Goal: Information Seeking & Learning: Learn about a topic

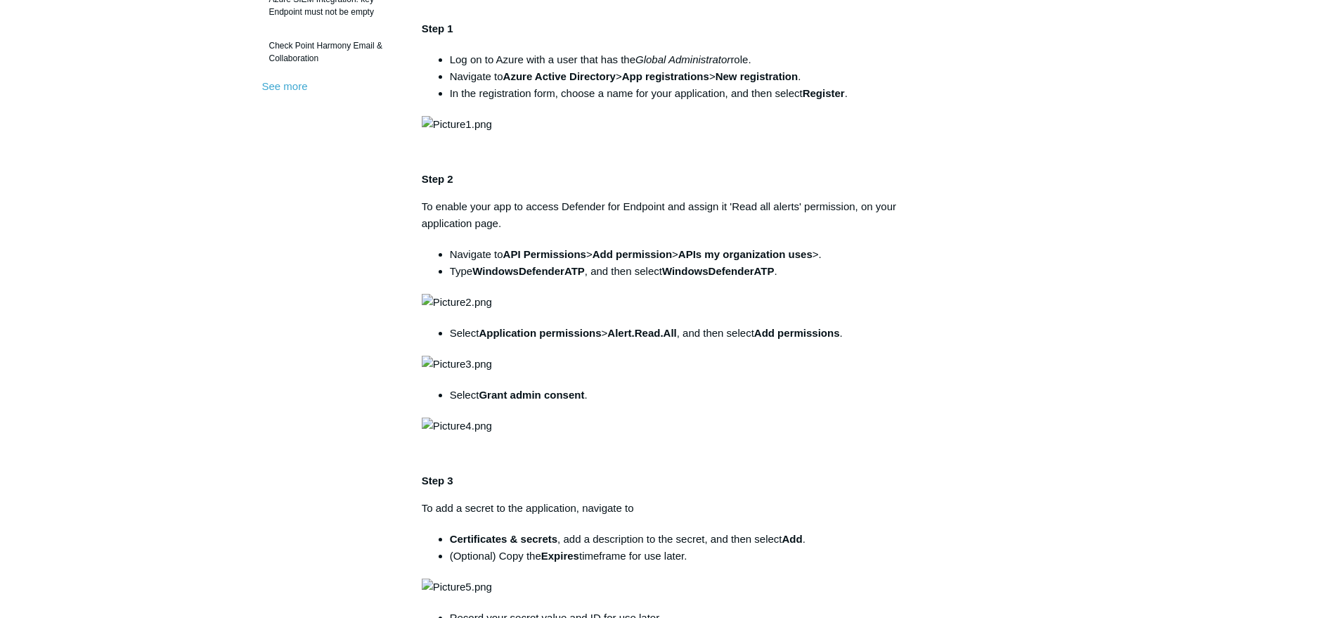
scroll to position [505, 0]
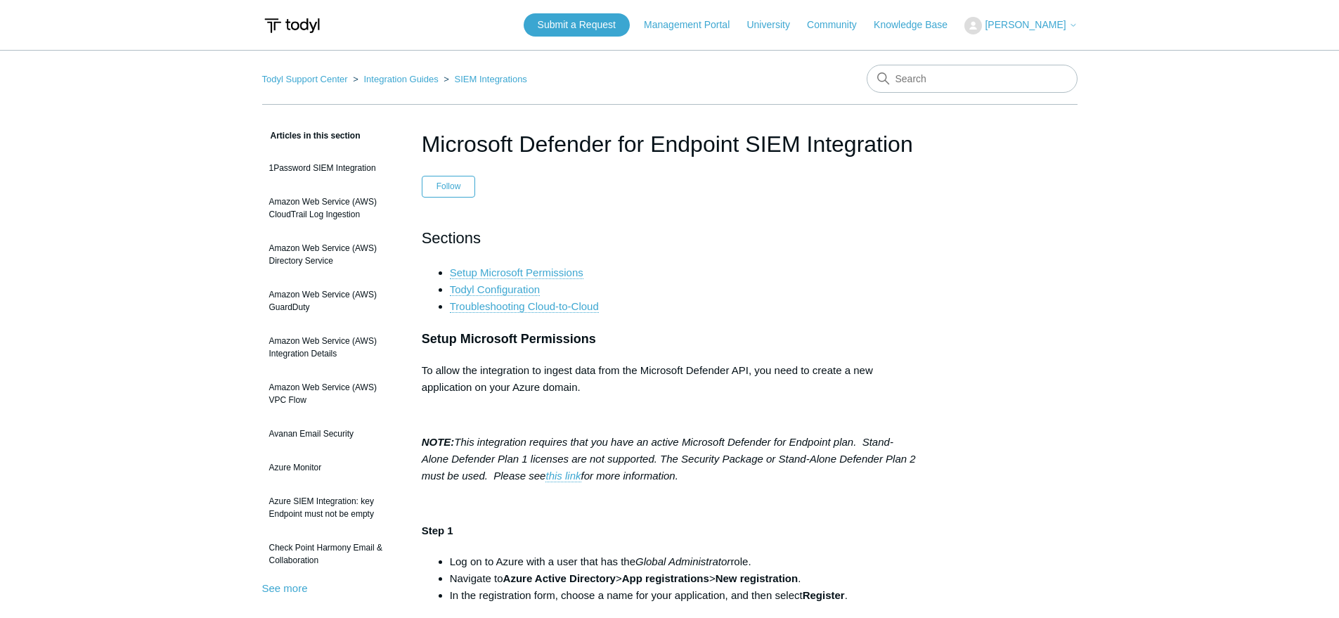
scroll to position [505, 0]
